Goal: Check status: Check status

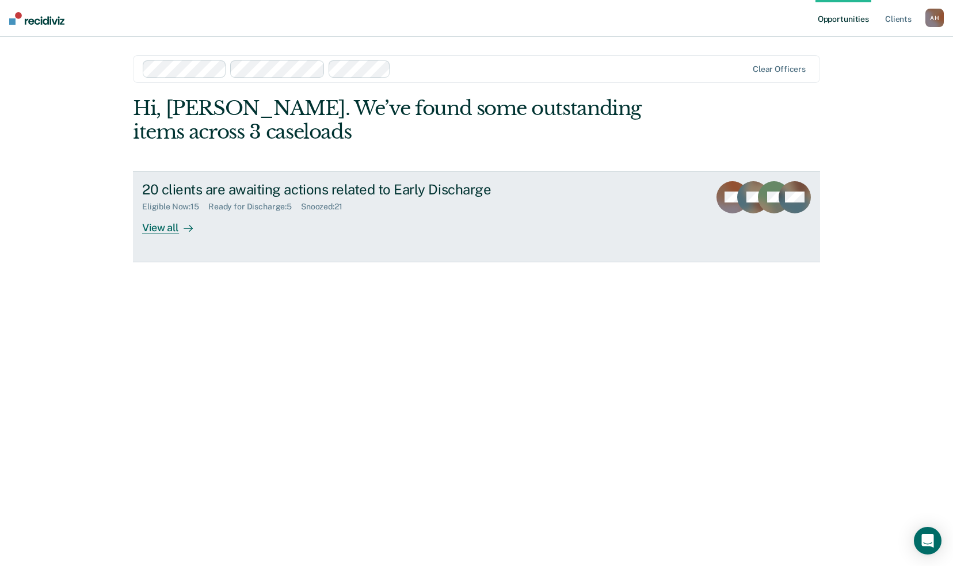
click at [252, 202] on div "Ready for Discharge : 5" at bounding box center [254, 207] width 93 height 10
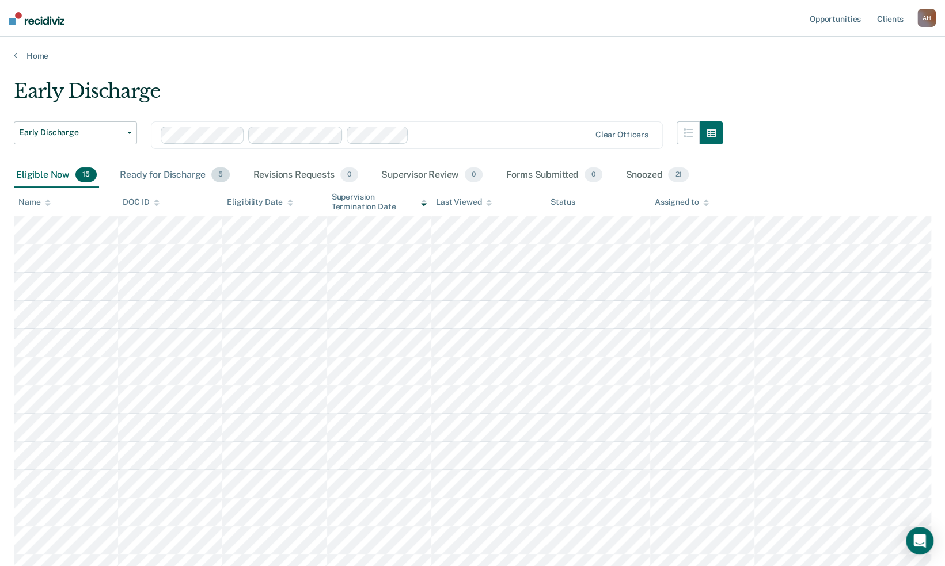
click at [180, 172] on div "Ready for Discharge 5" at bounding box center [174, 175] width 115 height 25
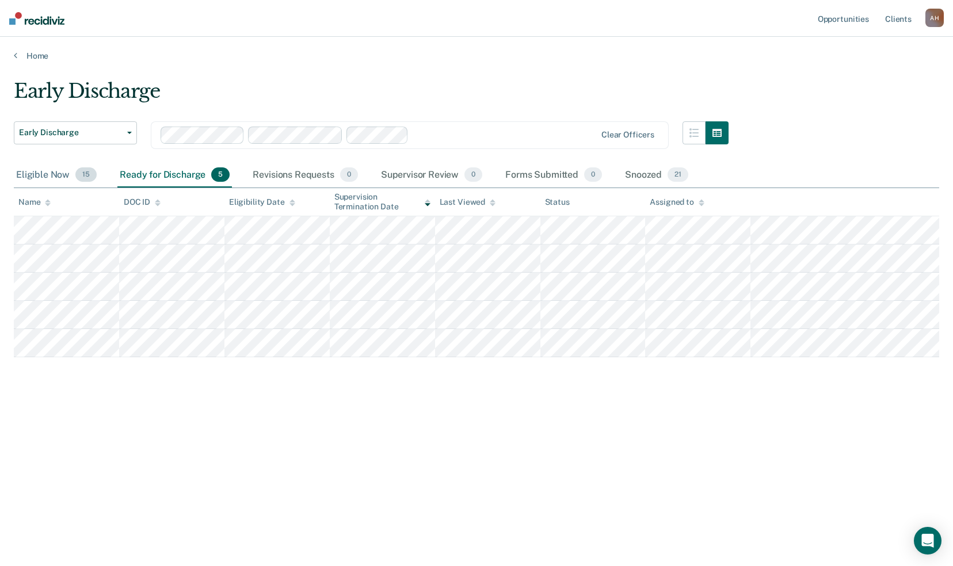
click at [43, 176] on div "Eligible Now 15" at bounding box center [56, 175] width 85 height 25
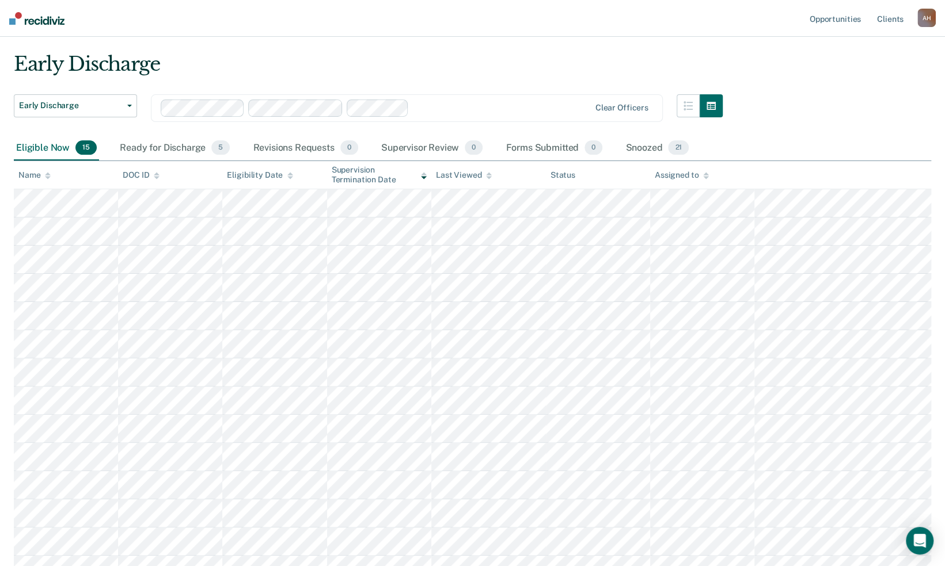
scroll to position [35, 0]
